Goal: Information Seeking & Learning: Find contact information

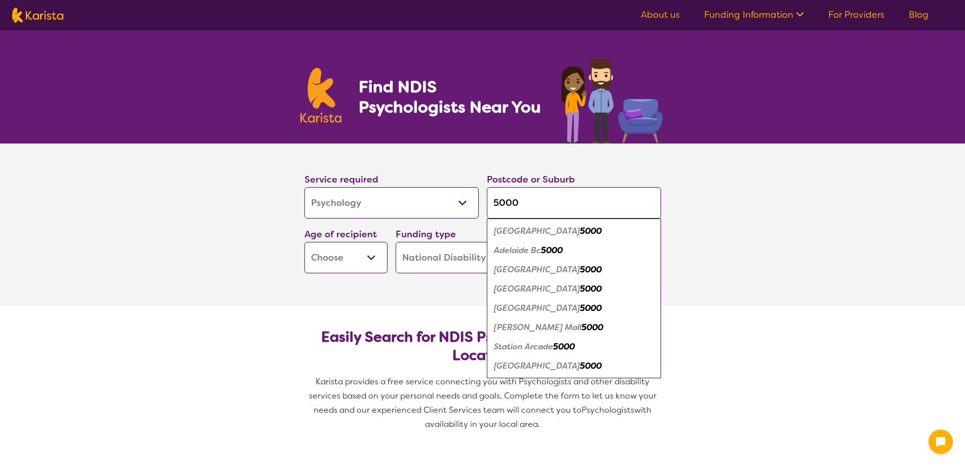
select select "Psychology"
select select "NDIS"
select select "Psychology"
select select "NDIS"
type input "5000"
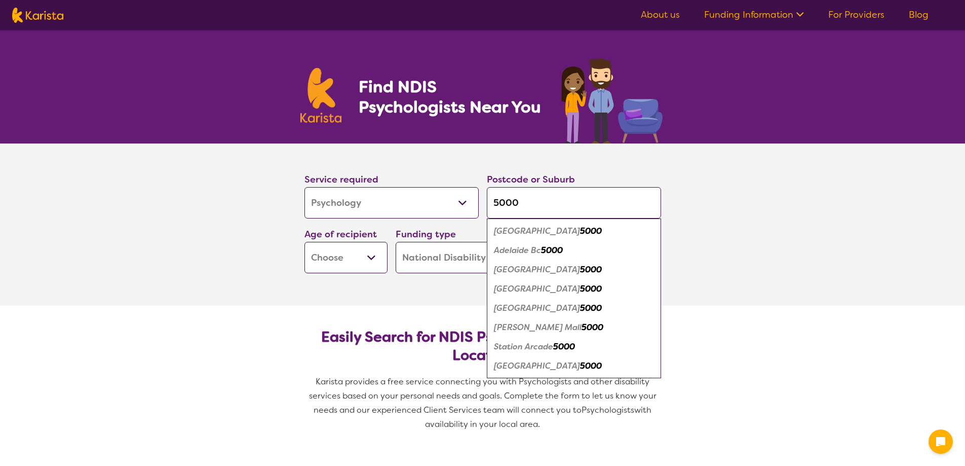
click at [715, 232] on section "Service required Allied Health Assistant Assessment (ADHD or Autism) Behaviour …" at bounding box center [482, 224] width 965 height 162
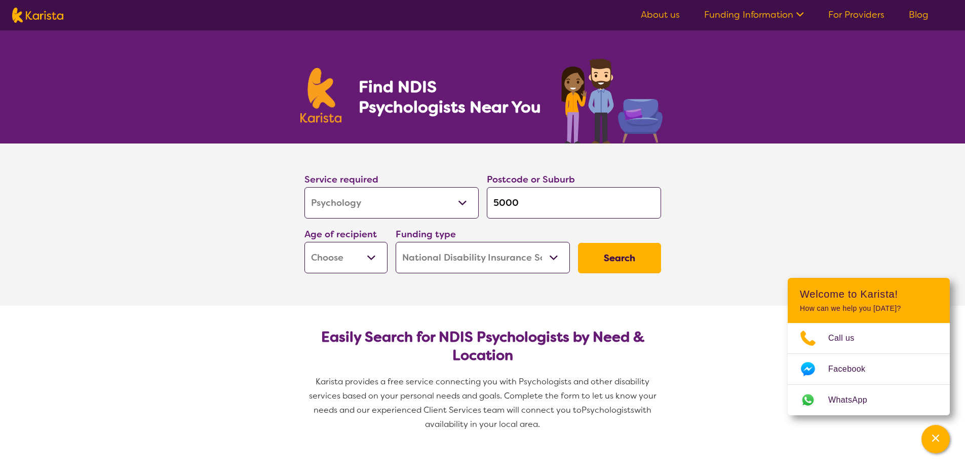
click at [367, 261] on select "Early Childhood - 0 to 9 Child - 10 to 11 Adolescent - 12 to 17 Adult - 18 to 6…" at bounding box center [345, 257] width 83 height 31
select select "EC"
click at [304, 242] on select "Early Childhood - 0 to 9 Child - 10 to 11 Adolescent - 12 to 17 Adult - 18 to 6…" at bounding box center [345, 257] width 83 height 31
select select "EC"
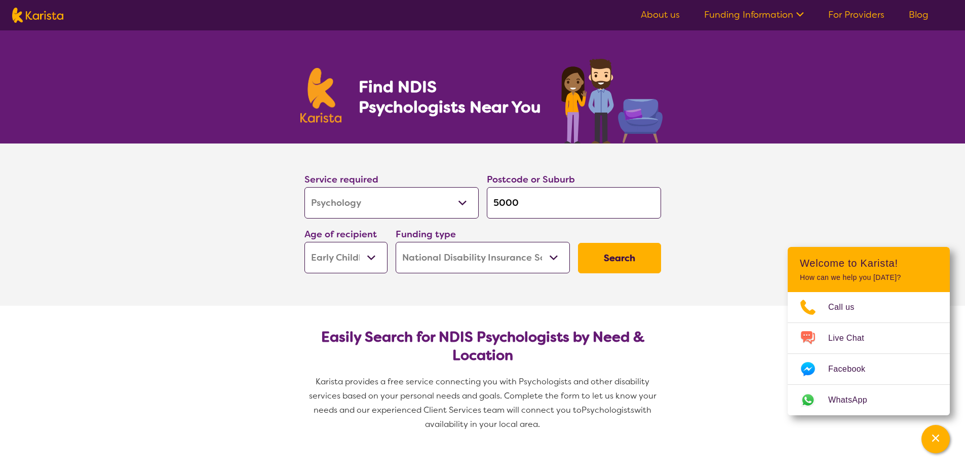
click at [493, 267] on select "Home Care Package (HCP) National Disability Insurance Scheme (NDIS) I don't know" at bounding box center [483, 257] width 174 height 31
click at [485, 270] on select "Home Care Package (HCP) National Disability Insurance Scheme (NDIS) I don't know" at bounding box center [483, 257] width 174 height 31
click at [396, 242] on select "Home Care Package (HCP) National Disability Insurance Scheme (NDIS) I don't know" at bounding box center [483, 257] width 174 height 31
click at [598, 260] on button "Search" at bounding box center [619, 258] width 83 height 30
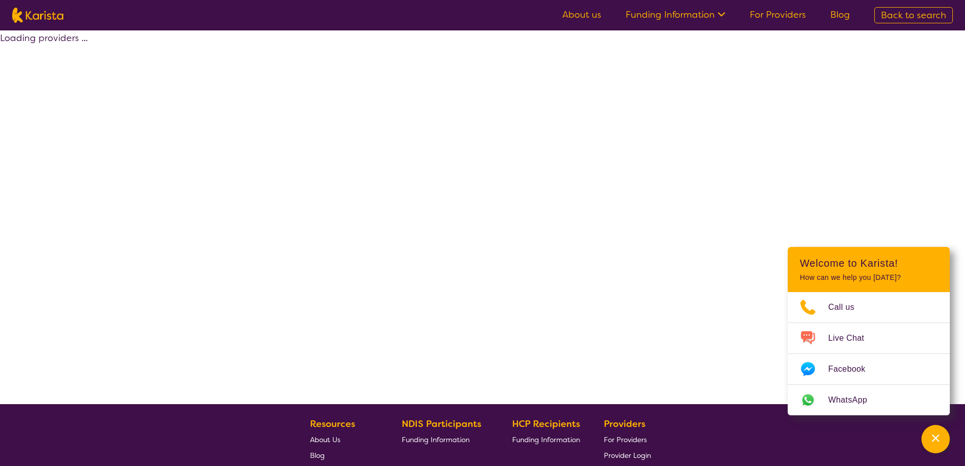
select select "by_score"
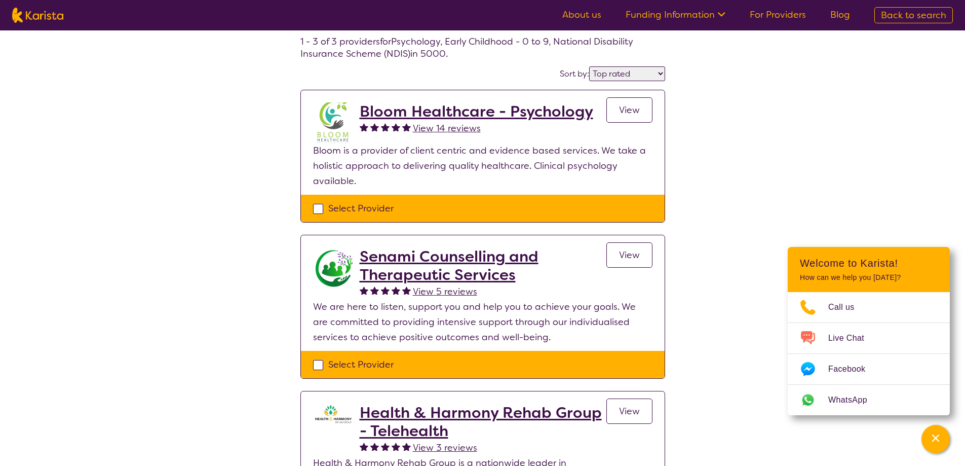
scroll to position [51, 0]
